Goal: Book appointment/travel/reservation

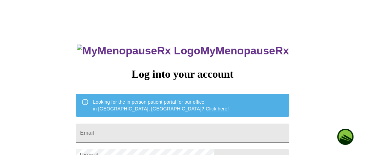
click at [148, 132] on input "Email" at bounding box center [182, 133] width 213 height 19
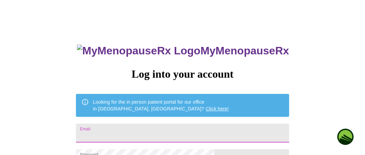
type input "[EMAIL_ADDRESS][DOMAIN_NAME]"
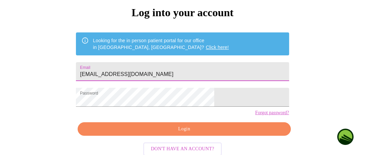
scroll to position [64, 0]
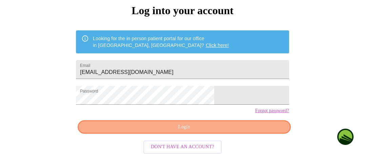
click at [224, 132] on span "Login" at bounding box center [183, 127] width 197 height 8
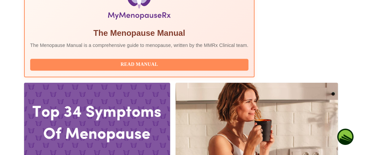
scroll to position [252, 0]
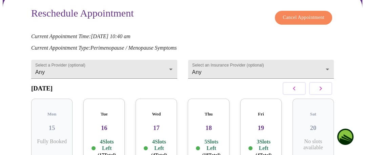
scroll to position [75, 0]
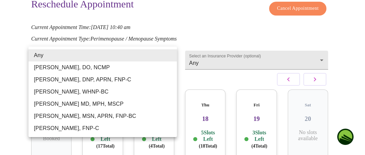
click at [170, 56] on body "MyMenopauseRx Appointments Messaging 1 Labs Uploads Medications Community Refer…" at bounding box center [182, 72] width 359 height 289
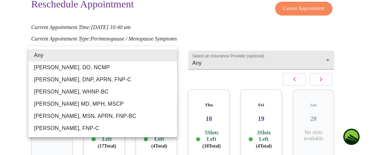
click at [236, 55] on div at bounding box center [185, 77] width 371 height 155
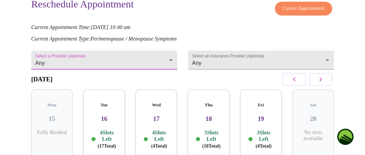
click at [236, 55] on body "MyMenopauseRx Appointments Messaging 1 Labs Uploads Medications Community Refer…" at bounding box center [182, 72] width 359 height 289
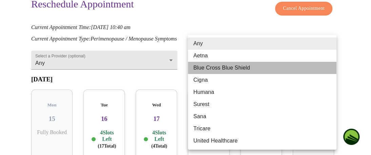
click at [236, 71] on li "Blue Cross Blue Shield" at bounding box center [262, 68] width 148 height 12
type input "Blue Cross Blue Shield"
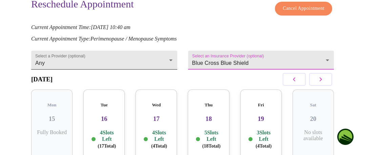
click at [119, 57] on body "MyMenopauseRx Appointments Messaging 1 Labs Uploads Medications Community Refer…" at bounding box center [182, 72] width 359 height 289
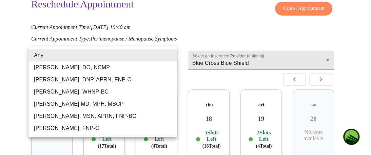
click at [283, 30] on div at bounding box center [185, 77] width 371 height 155
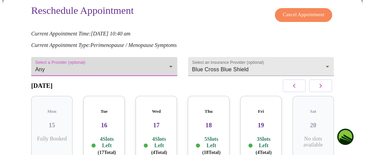
scroll to position [66, 0]
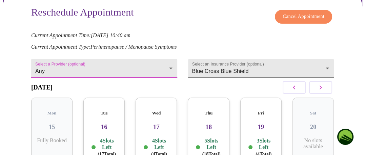
click at [322, 91] on icon "button" at bounding box center [320, 88] width 8 height 8
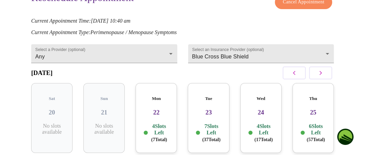
scroll to position [115, 0]
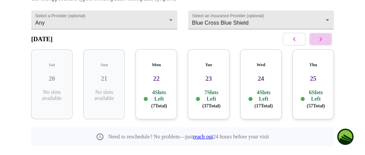
click at [322, 43] on icon "button" at bounding box center [320, 39] width 8 height 8
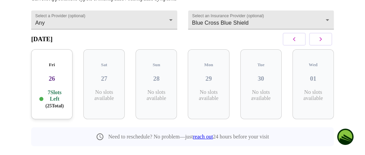
click at [322, 43] on icon "button" at bounding box center [320, 39] width 8 height 8
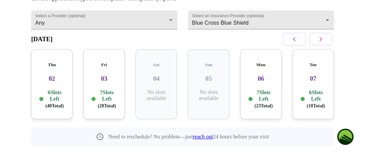
click at [322, 43] on icon "button" at bounding box center [320, 39] width 8 height 8
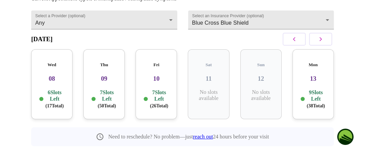
click at [322, 43] on icon "button" at bounding box center [320, 39] width 8 height 8
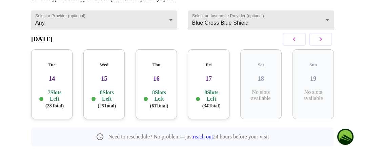
click at [322, 46] on button "button" at bounding box center [320, 39] width 23 height 13
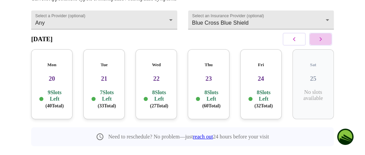
click at [317, 43] on button "button" at bounding box center [320, 39] width 23 height 13
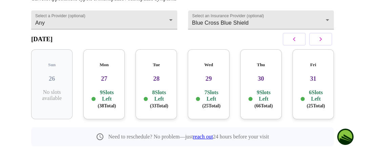
click at [317, 43] on button "button" at bounding box center [320, 39] width 23 height 13
click at [164, 89] on p "9 Slots Left ( 38 Total)" at bounding box center [159, 99] width 20 height 20
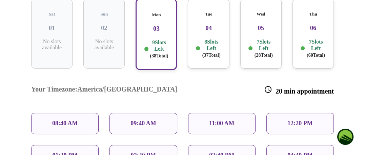
scroll to position [165, 0]
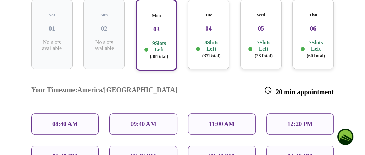
click at [208, 39] on p "8 Slots Left ( 37 Total)" at bounding box center [211, 49] width 20 height 20
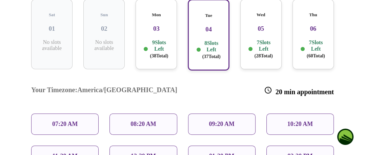
click at [208, 40] on p "8 Slots Left ( 37 Total)" at bounding box center [211, 50] width 18 height 20
click at [306, 121] on p "10:20 AM" at bounding box center [300, 124] width 26 height 7
click at [294, 121] on p "10:20 AM" at bounding box center [300, 124] width 26 height 7
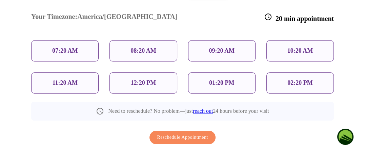
scroll to position [243, 0]
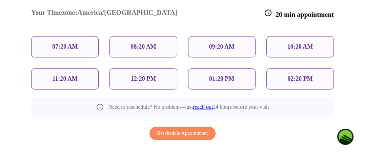
click at [293, 43] on p "10:20 AM" at bounding box center [300, 46] width 26 height 7
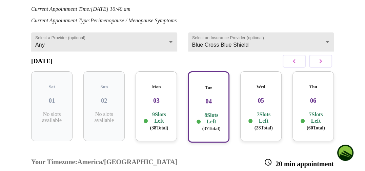
scroll to position [93, 0]
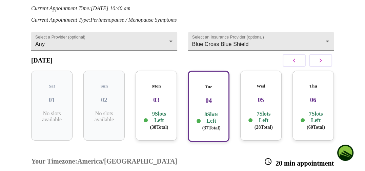
click at [210, 105] on div "Tue 04 8 Slots Left ( 37 Total)" at bounding box center [208, 106] width 41 height 71
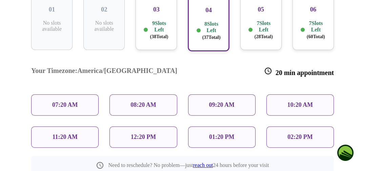
scroll to position [185, 0]
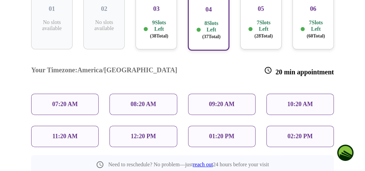
click at [288, 94] on div "10:20 AM" at bounding box center [299, 104] width 67 height 21
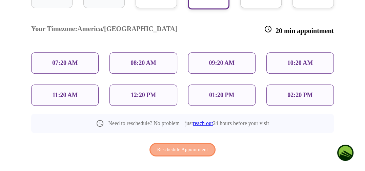
click at [175, 146] on span "Reschedule Appointment" at bounding box center [182, 150] width 51 height 8
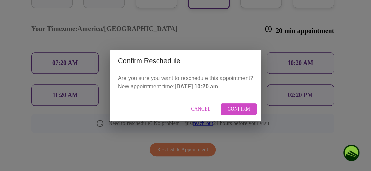
click at [205, 107] on span "Cancel" at bounding box center [201, 109] width 20 height 8
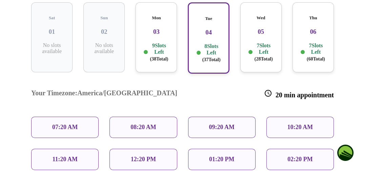
scroll to position [163, 0]
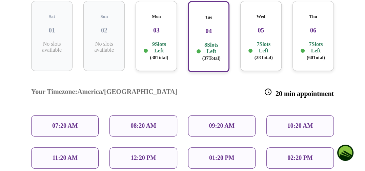
click at [151, 44] on p "9 Slots Left ( 38 Total)" at bounding box center [159, 51] width 20 height 20
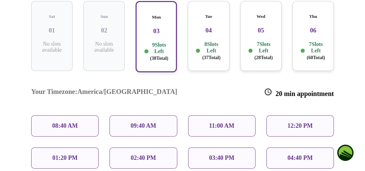
click at [155, 123] on p "09:40 AM" at bounding box center [143, 126] width 26 height 7
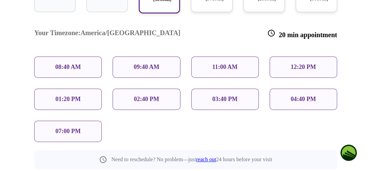
scroll to position [250, 0]
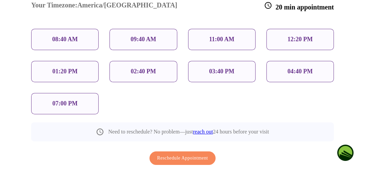
click at [167, 154] on span "Reschedule Appointment" at bounding box center [182, 158] width 51 height 8
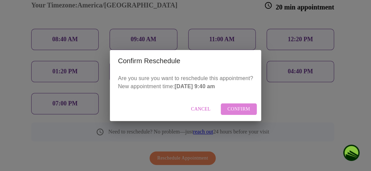
click at [242, 112] on span "Confirm" at bounding box center [238, 109] width 23 height 8
